Goal: Transaction & Acquisition: Purchase product/service

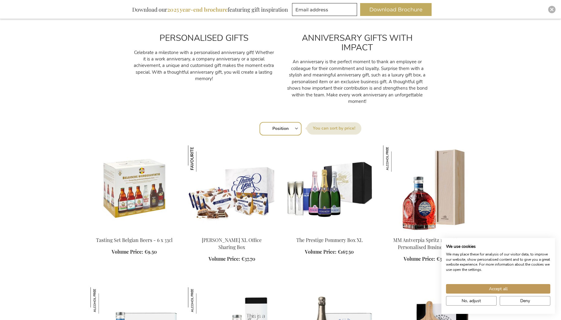
scroll to position [355, 0]
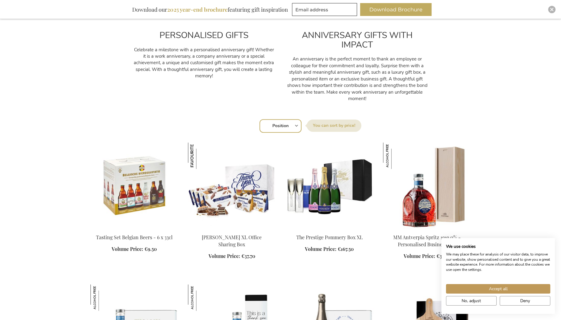
click at [295, 124] on div "Sort By Position Best Sellers Most Viewed New Biggest Saving Price: low to high…" at bounding box center [281, 125] width 374 height 15
click at [296, 124] on div "Sort By Position Best Sellers Most Viewed New Biggest Saving Price: low to high…" at bounding box center [281, 125] width 374 height 15
click at [137, 108] on div "PERSONALISED GIFTS Celebrate a milestone with a personalised anniversary gift! …" at bounding box center [281, 268] width 380 height 783
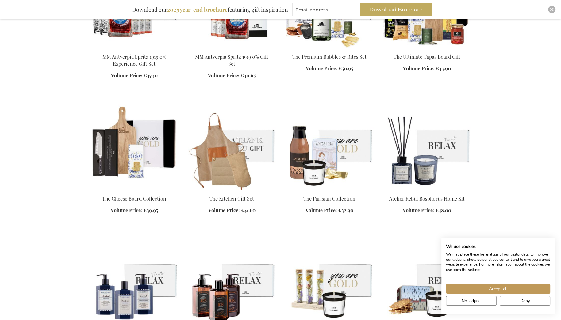
scroll to position [677, 0]
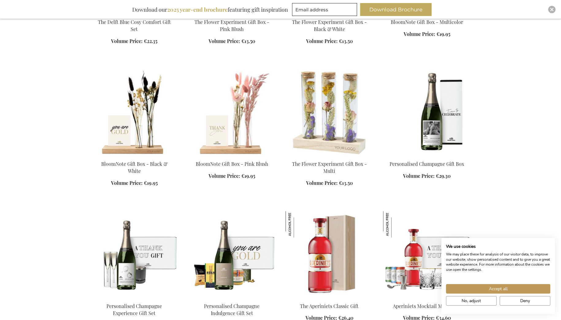
scroll to position [1124, 0]
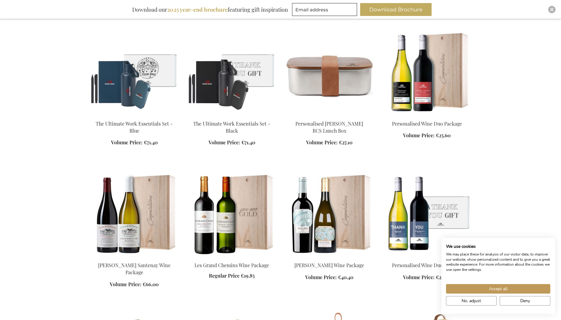
scroll to position [1581, 0]
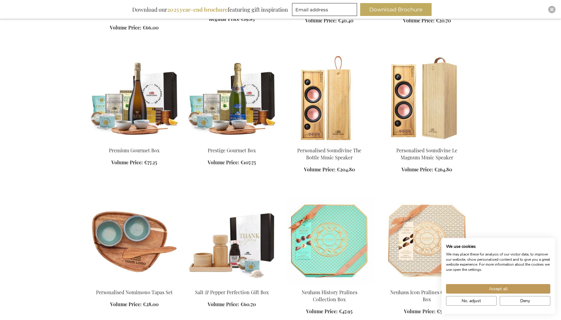
scroll to position [1851, 0]
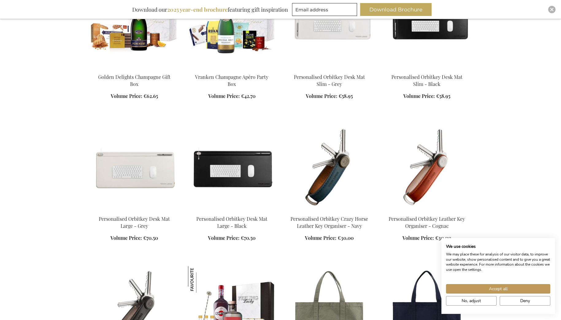
scroll to position [2620, 0]
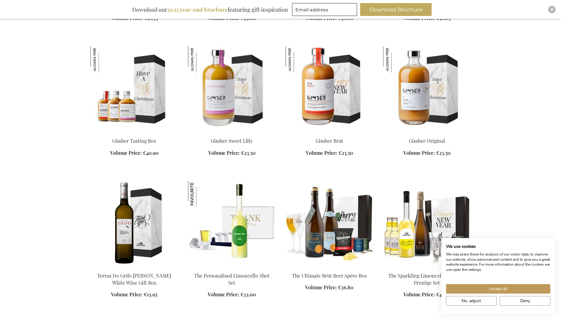
scroll to position [4510, 0]
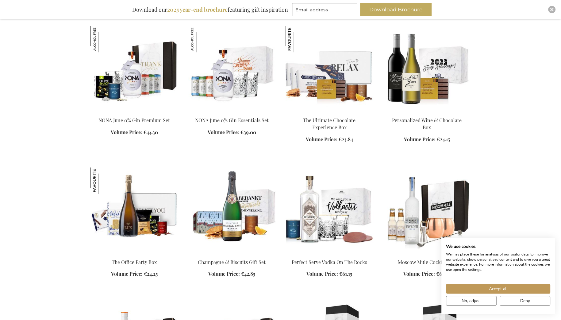
scroll to position [6215, 0]
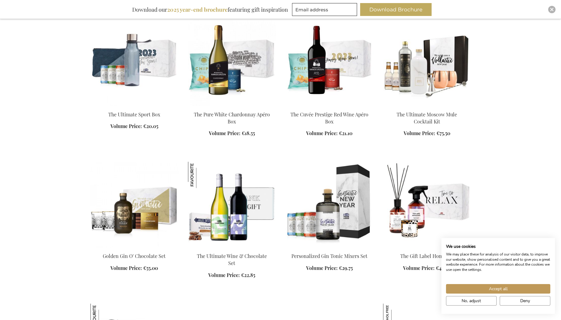
scroll to position [6631, 0]
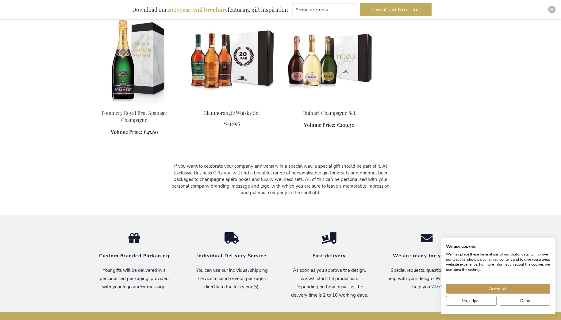
scroll to position [7770, 0]
